Goal: Information Seeking & Learning: Find specific fact

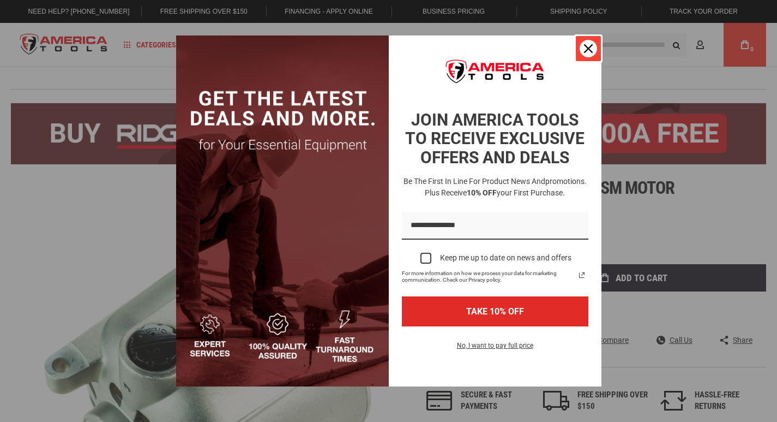
click at [585, 50] on icon "close icon" at bounding box center [588, 48] width 9 height 9
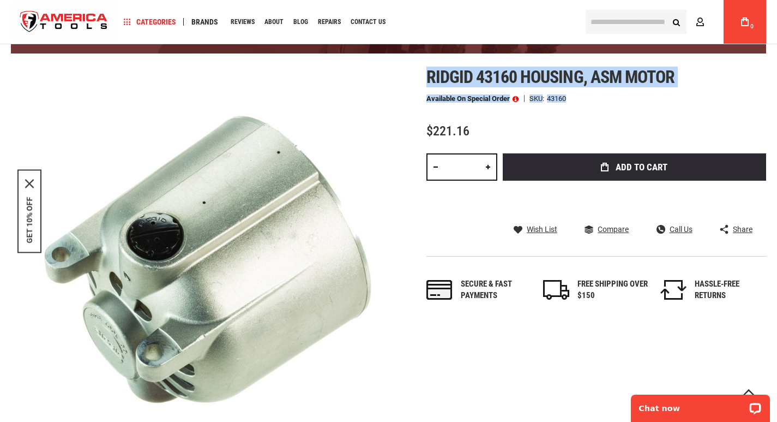
drag, startPoint x: 430, startPoint y: 77, endPoint x: 631, endPoint y: 92, distance: 201.8
click at [631, 92] on div "Ridgid 43160 housing, asm motor Available on Special Order SKU 43160 $221.16 To…" at bounding box center [597, 195] width 340 height 256
click at [640, 92] on div "Ridgid 43160 housing, asm motor Available on Special Order SKU 43160 $221.16 To…" at bounding box center [597, 195] width 340 height 256
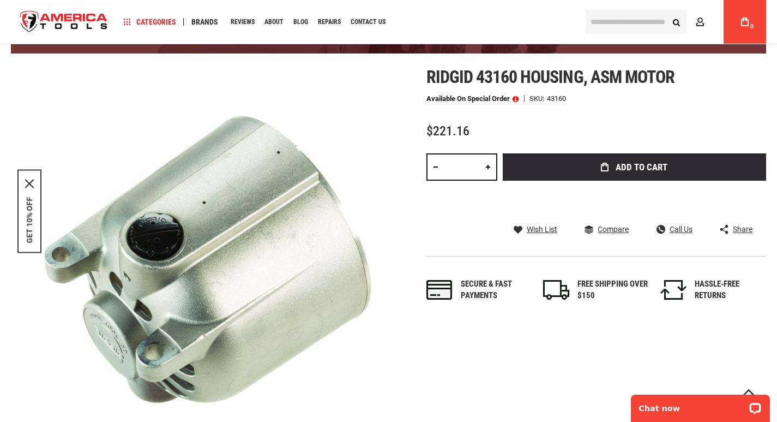
click at [711, 105] on div "Ridgid 43160 housing, asm motor Available on Special Order SKU 43160 $221.16 To…" at bounding box center [597, 195] width 340 height 256
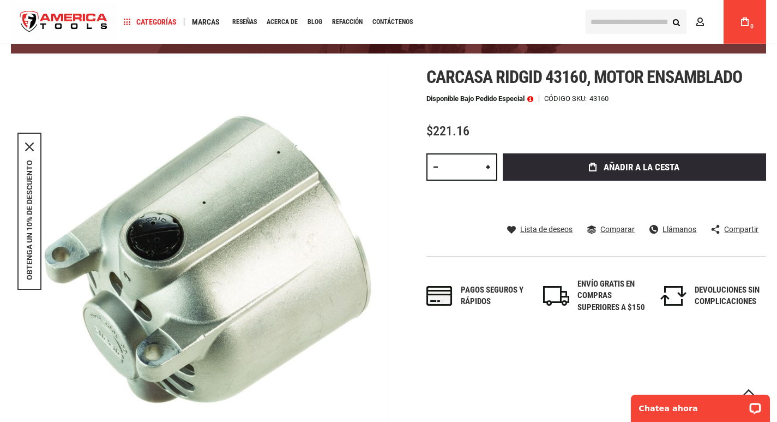
click at [674, 111] on div "Carcasa Ridgid 43160, motor ensamblado Disponible bajo pedido especial Código S…" at bounding box center [597, 201] width 340 height 268
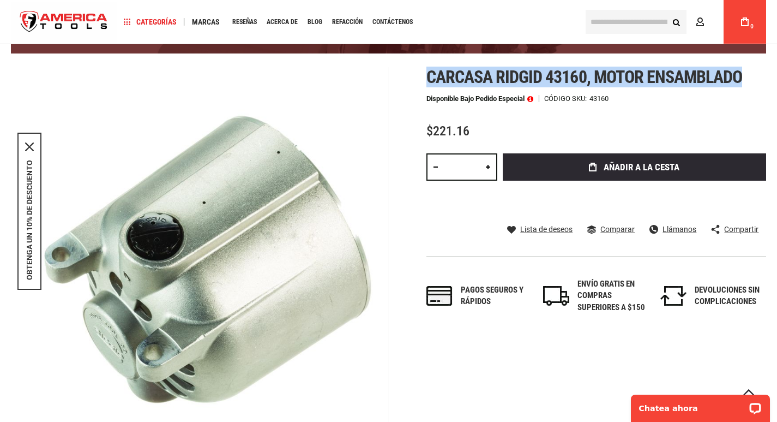
drag, startPoint x: 426, startPoint y: 79, endPoint x: 741, endPoint y: 80, distance: 315.3
click at [741, 80] on font "Carcasa Ridgid 43160, motor ensamblado" at bounding box center [585, 77] width 316 height 21
copy font "Carcasa Ridgid 43160, motor ensamblado"
